Goal: Information Seeking & Learning: Learn about a topic

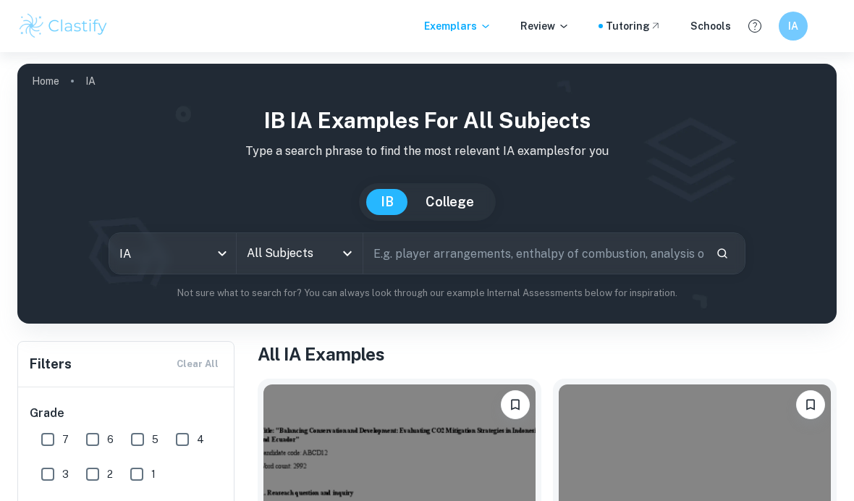
scroll to position [101, 0]
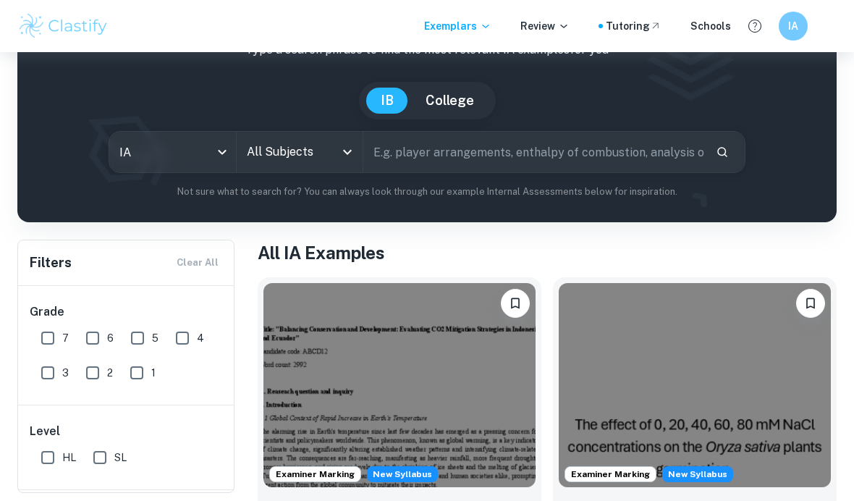
click at [328, 163] on input "All Subjects" at bounding box center [289, 151] width 92 height 27
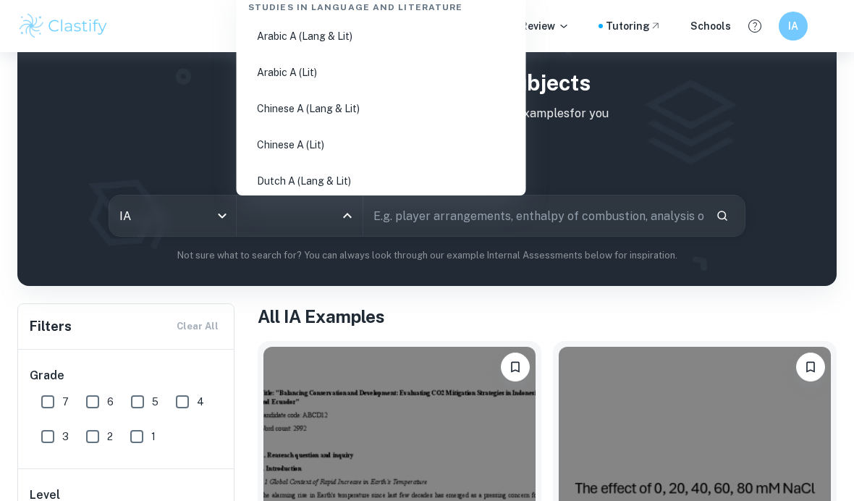
scroll to position [0, 0]
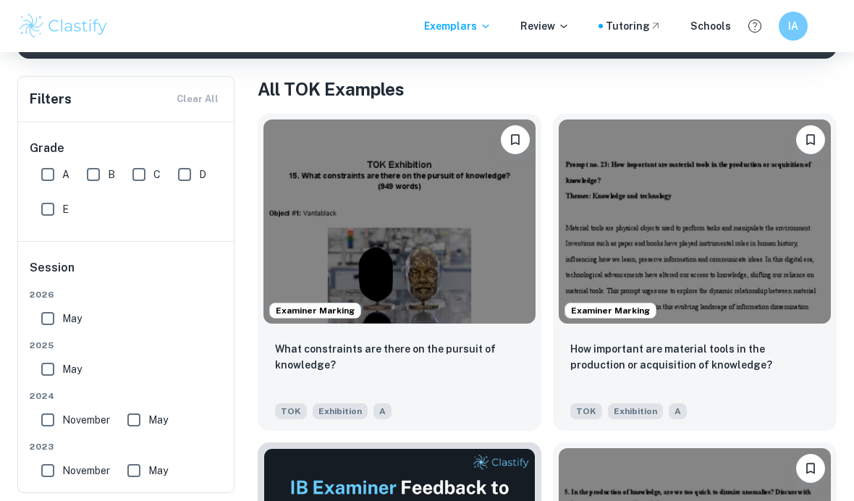
scroll to position [265, 0]
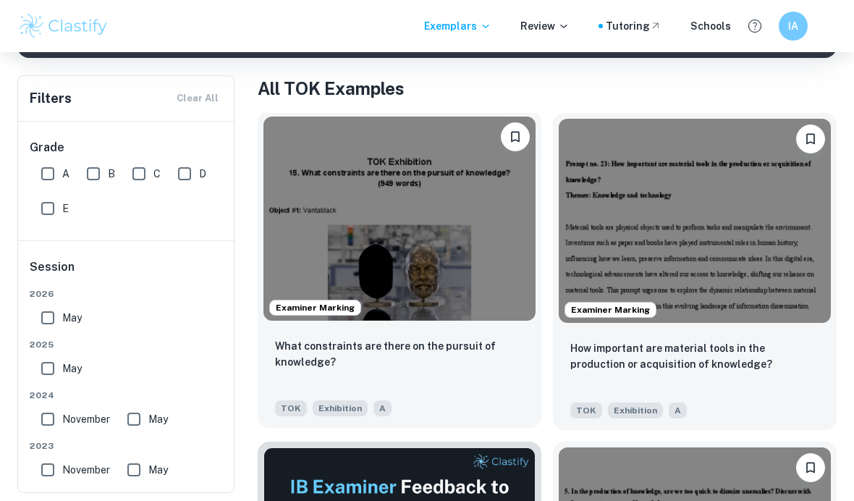
click at [443, 286] on img at bounding box center [399, 218] width 272 height 204
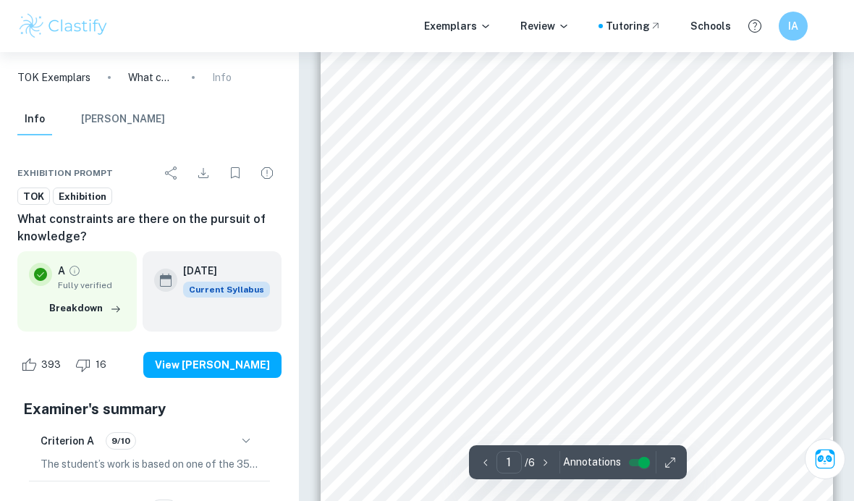
scroll to position [71, 0]
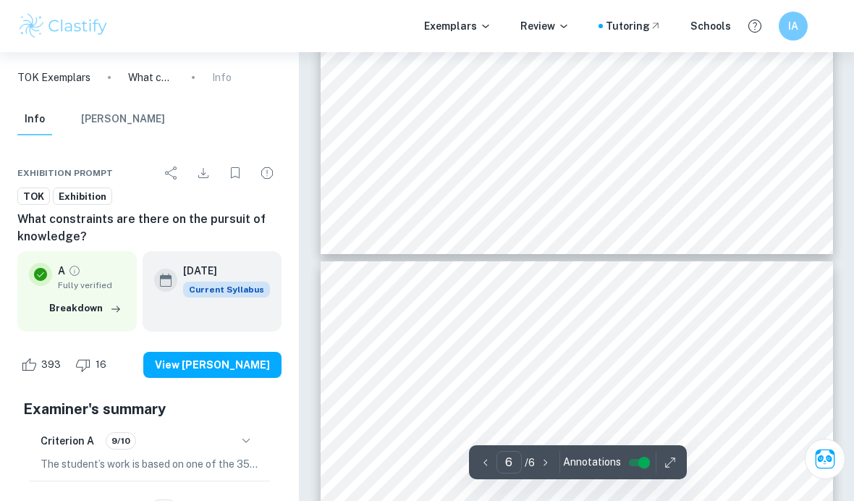
type input "5"
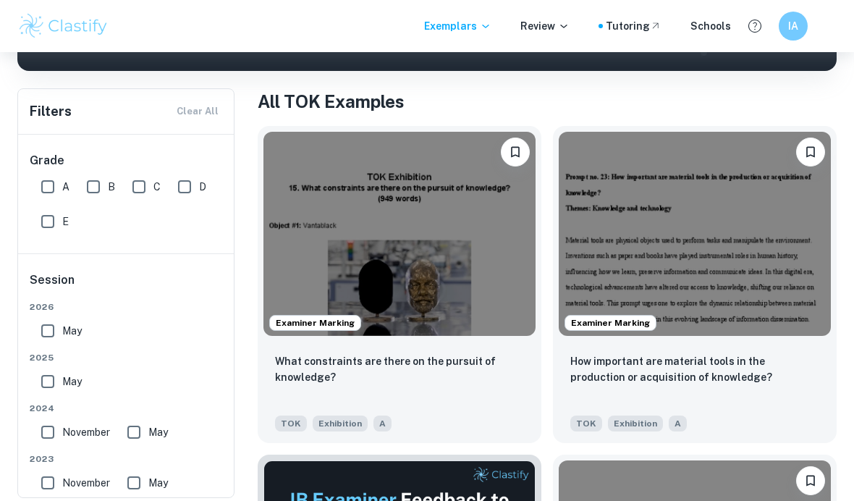
scroll to position [252, 0]
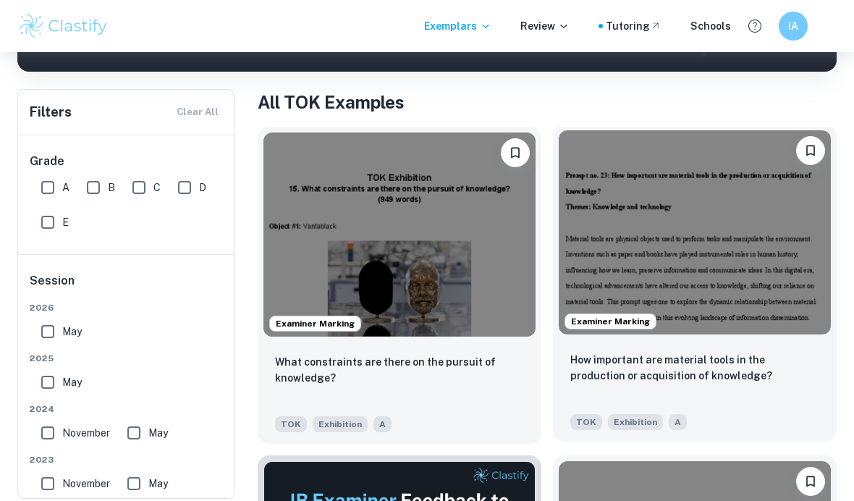
click at [757, 300] on img at bounding box center [694, 232] width 272 height 204
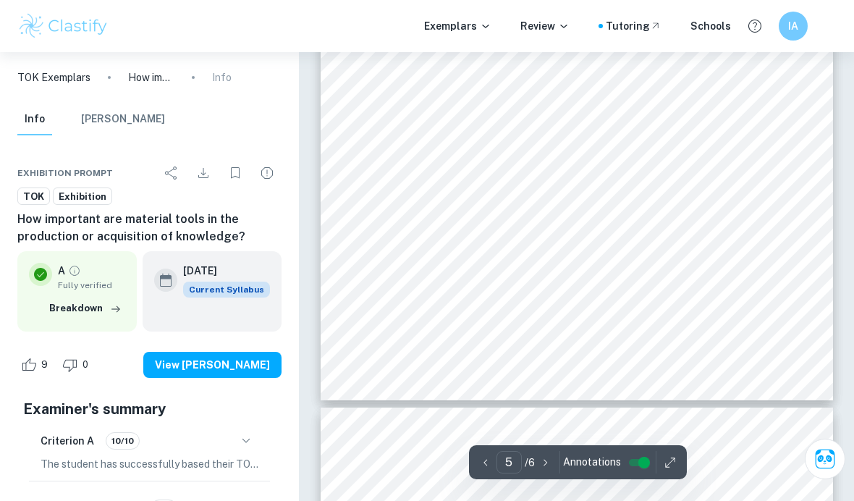
scroll to position [3389, 0]
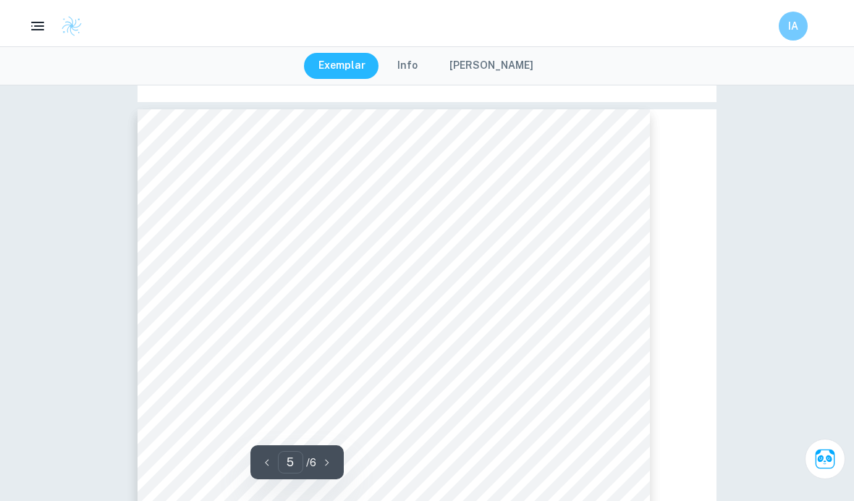
type input "2"
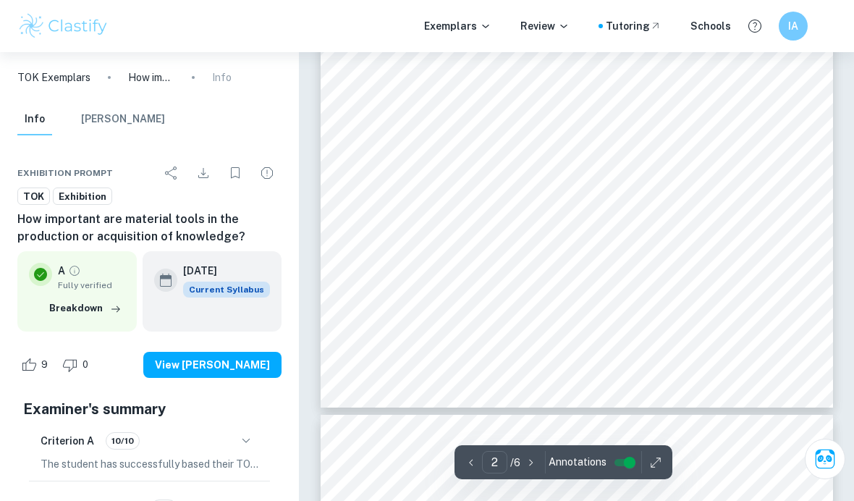
scroll to position [952, 0]
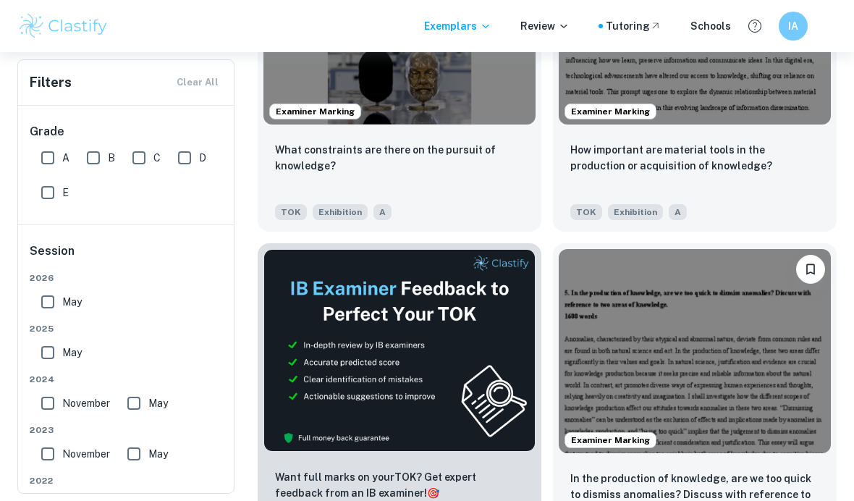
scroll to position [476, 0]
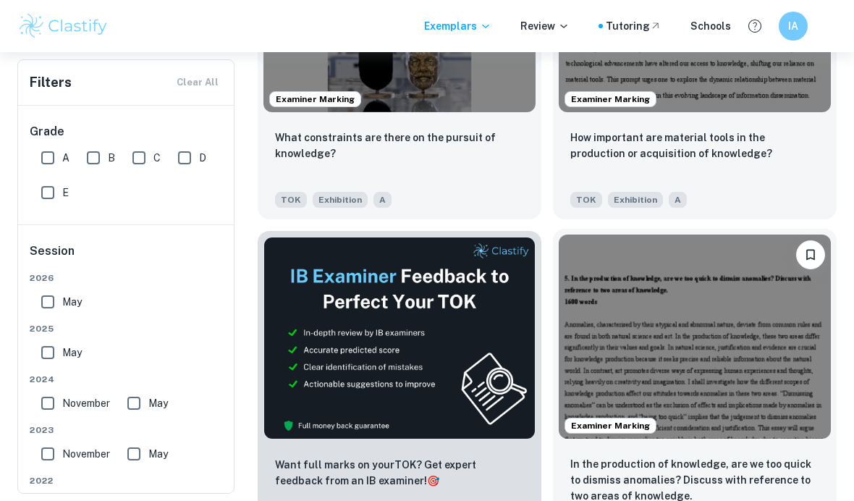
click at [683, 380] on img at bounding box center [694, 336] width 272 height 204
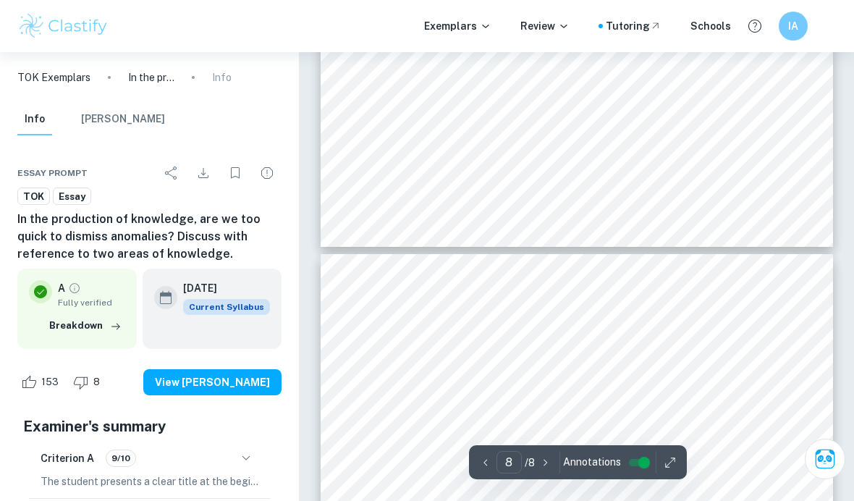
type input "7"
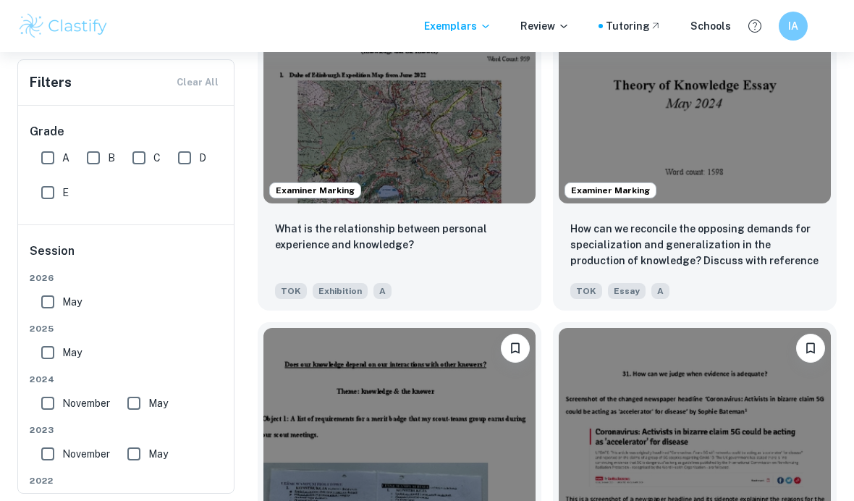
scroll to position [2027, 0]
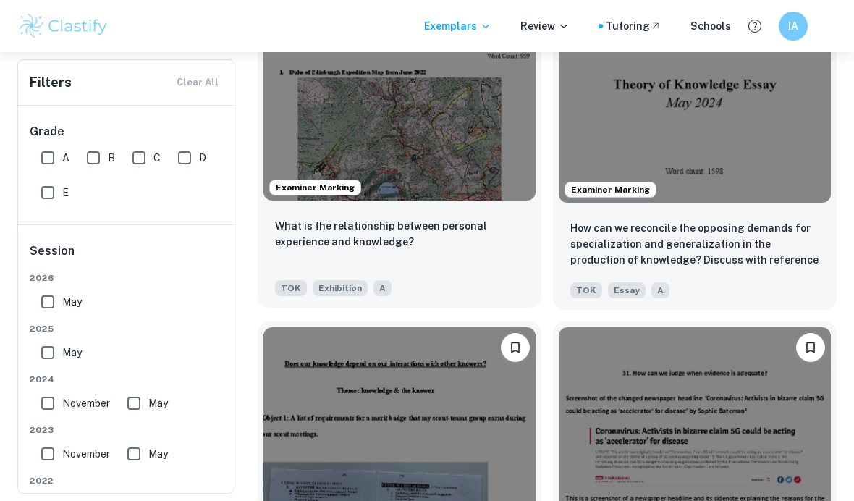
click at [357, 151] on img at bounding box center [399, 98] width 272 height 204
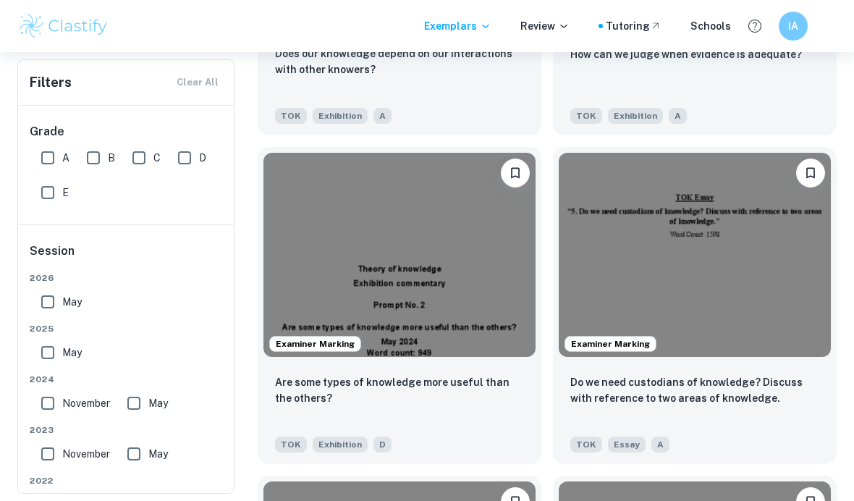
scroll to position [2528, 0]
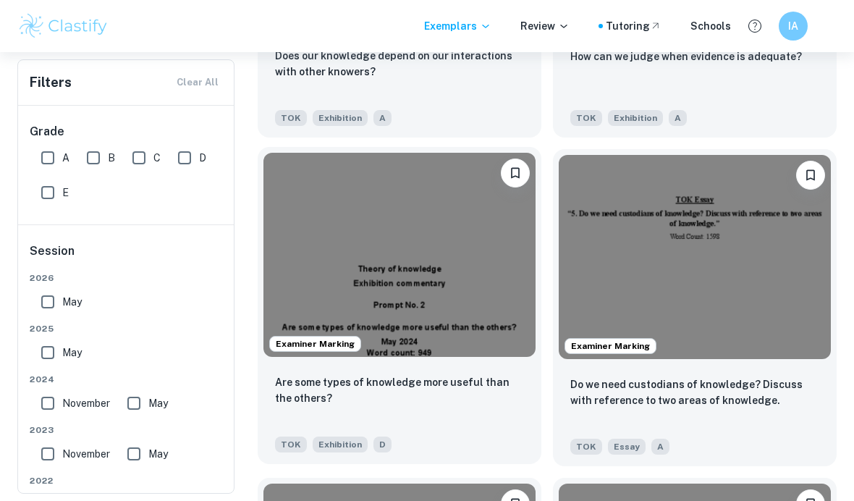
click at [321, 268] on img at bounding box center [399, 255] width 272 height 204
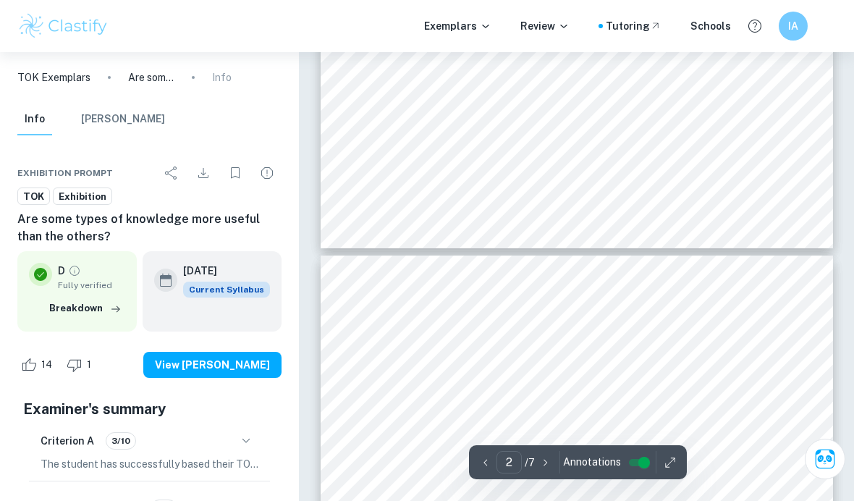
type input "3"
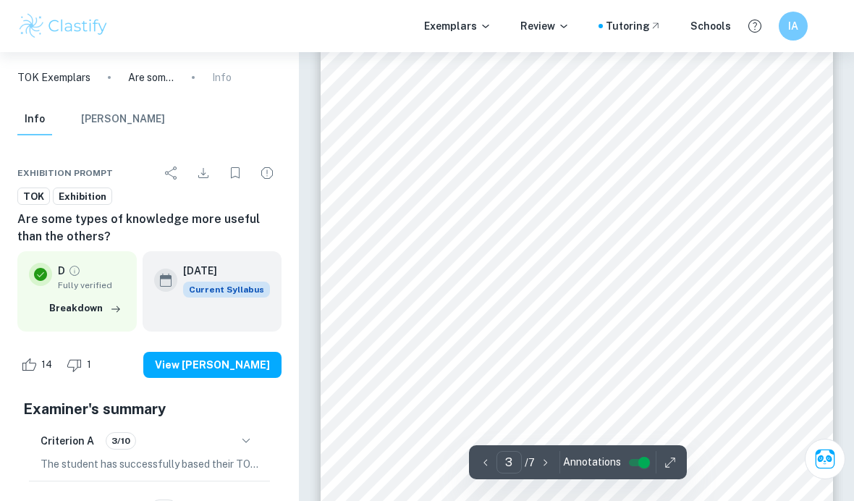
scroll to position [1588, 0]
click at [702, 379] on span "immediate utility like passing exams but they are also crucial because they equ…" at bounding box center [566, 384] width 372 height 10
click at [684, 333] on div at bounding box center [566, 338] width 373 height 36
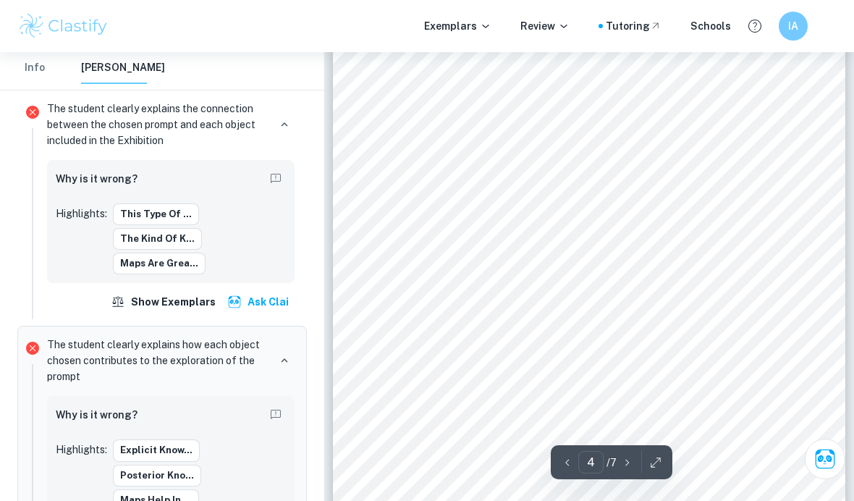
scroll to position [2109, 0]
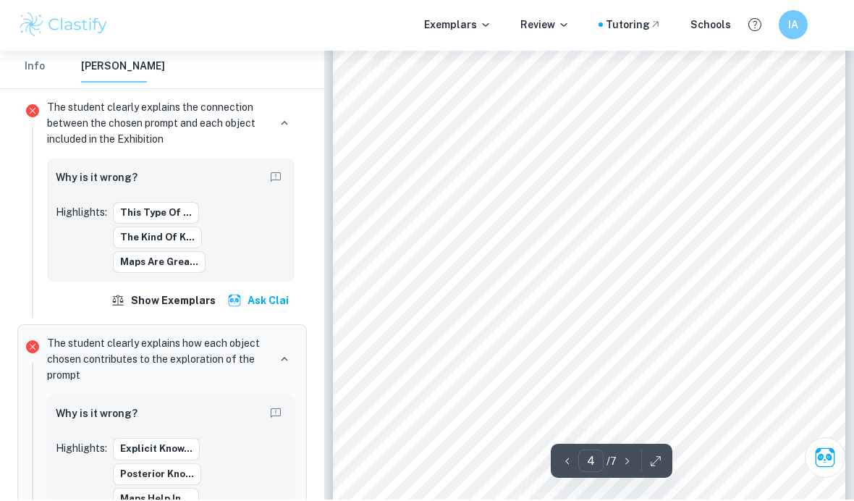
click at [698, 389] on div "1. Flute: 3 The flute is mostly used to play classical or jazz music. From my e…" at bounding box center [589, 238] width 512 height 663
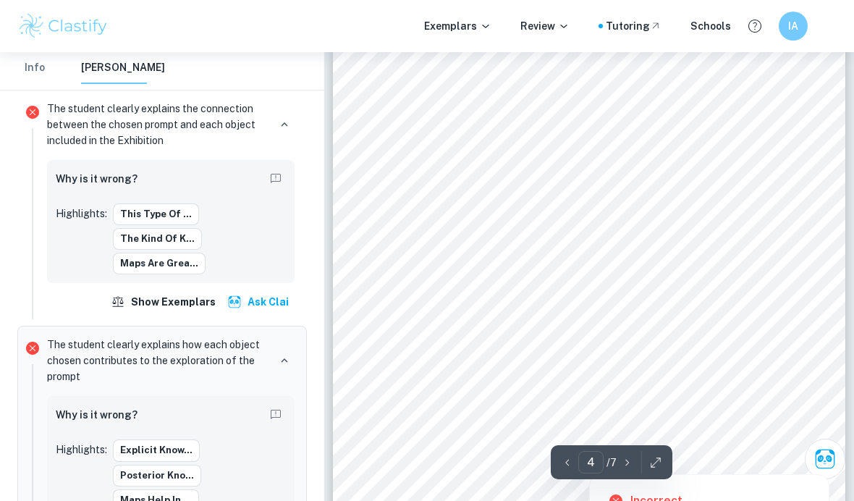
click at [733, 337] on div at bounding box center [587, 349] width 388 height 36
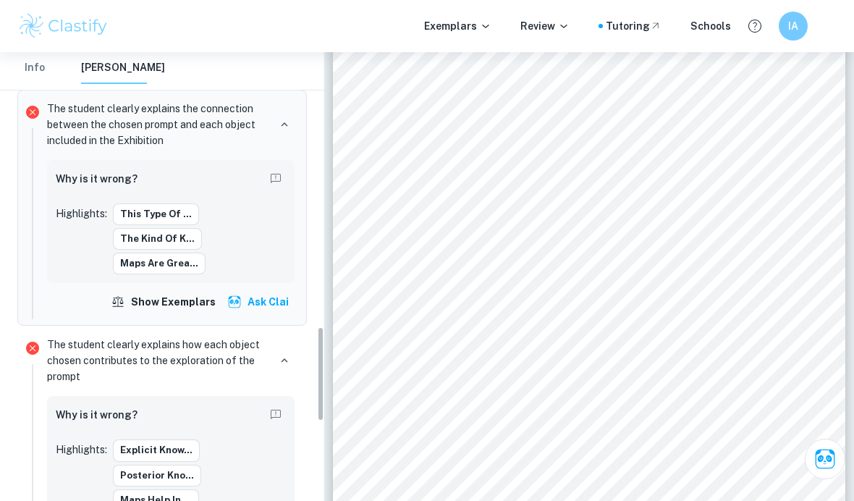
scroll to position [1437, 0]
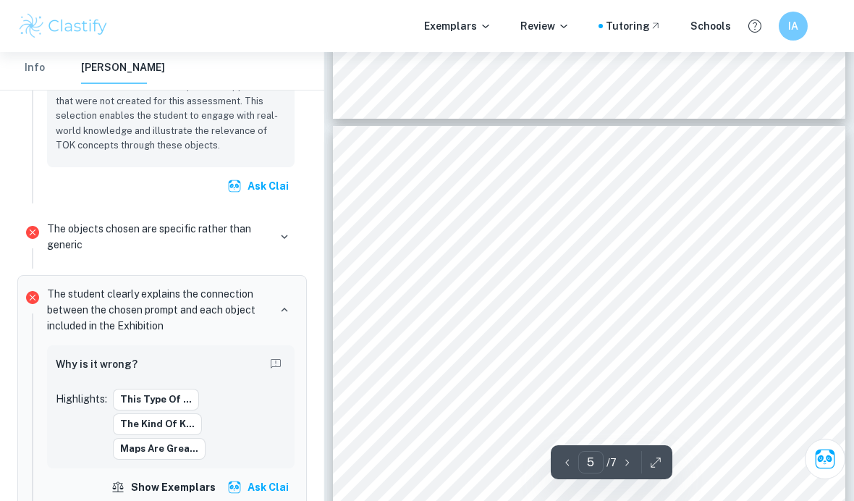
click at [713, 276] on div "posterior knowledge. This is required for academic performance and a strong wor…" at bounding box center [589, 457] width 512 height 663
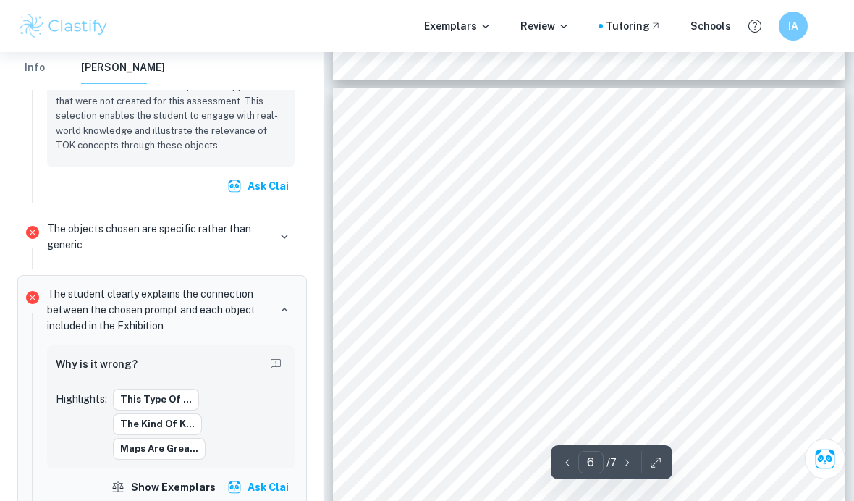
scroll to position [3329, 0]
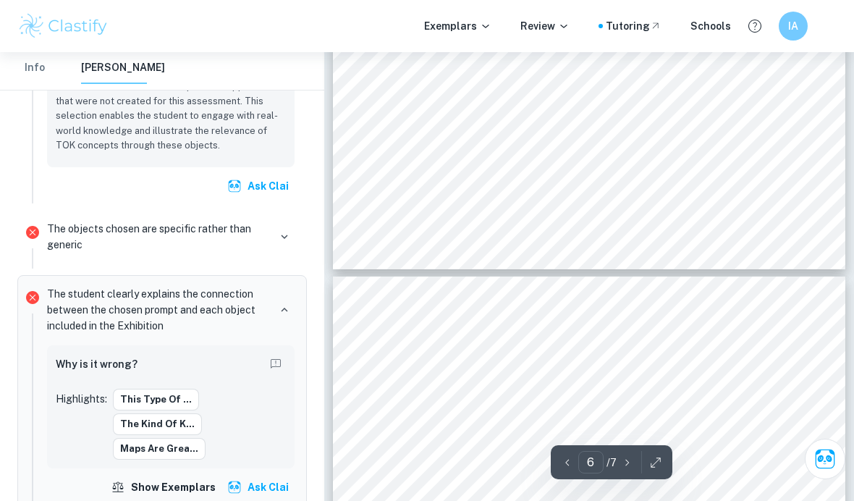
type input "5"
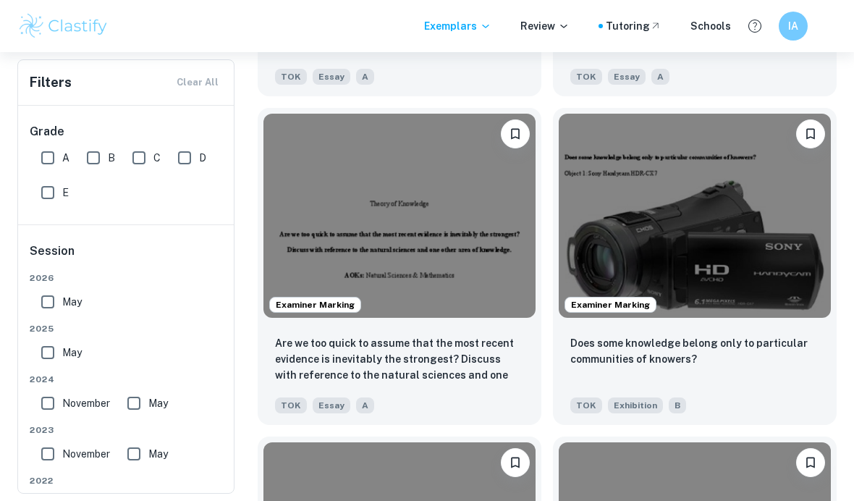
scroll to position [3227, 0]
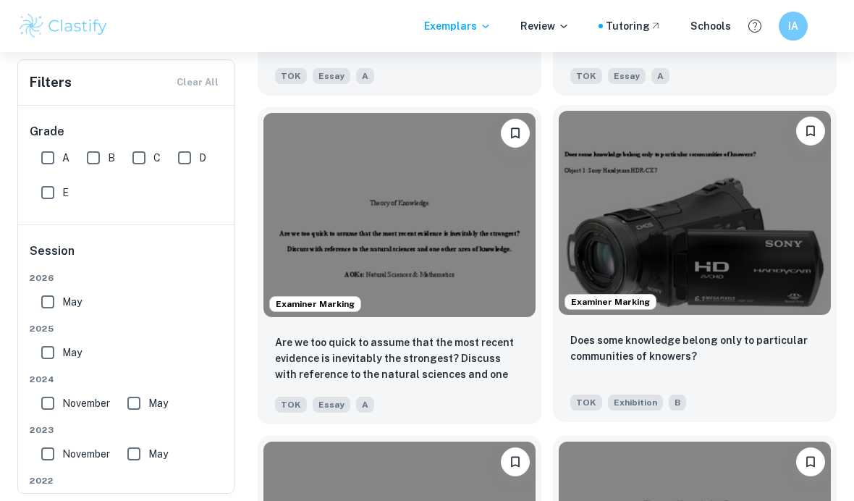
click at [763, 250] on img at bounding box center [694, 213] width 272 height 204
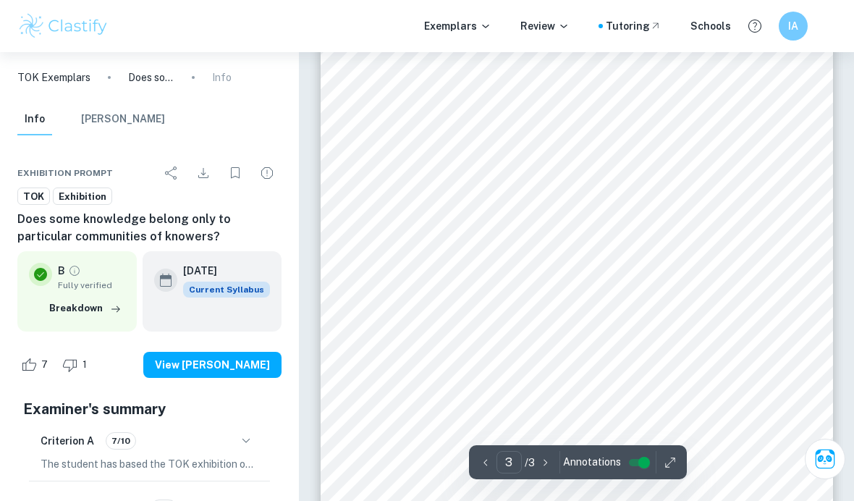
scroll to position [1615, 0]
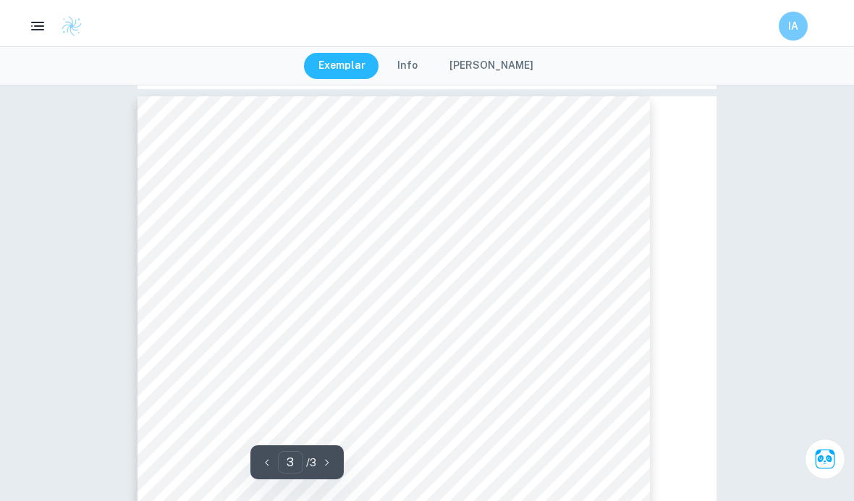
type input "1"
